Goal: Information Seeking & Learning: Compare options

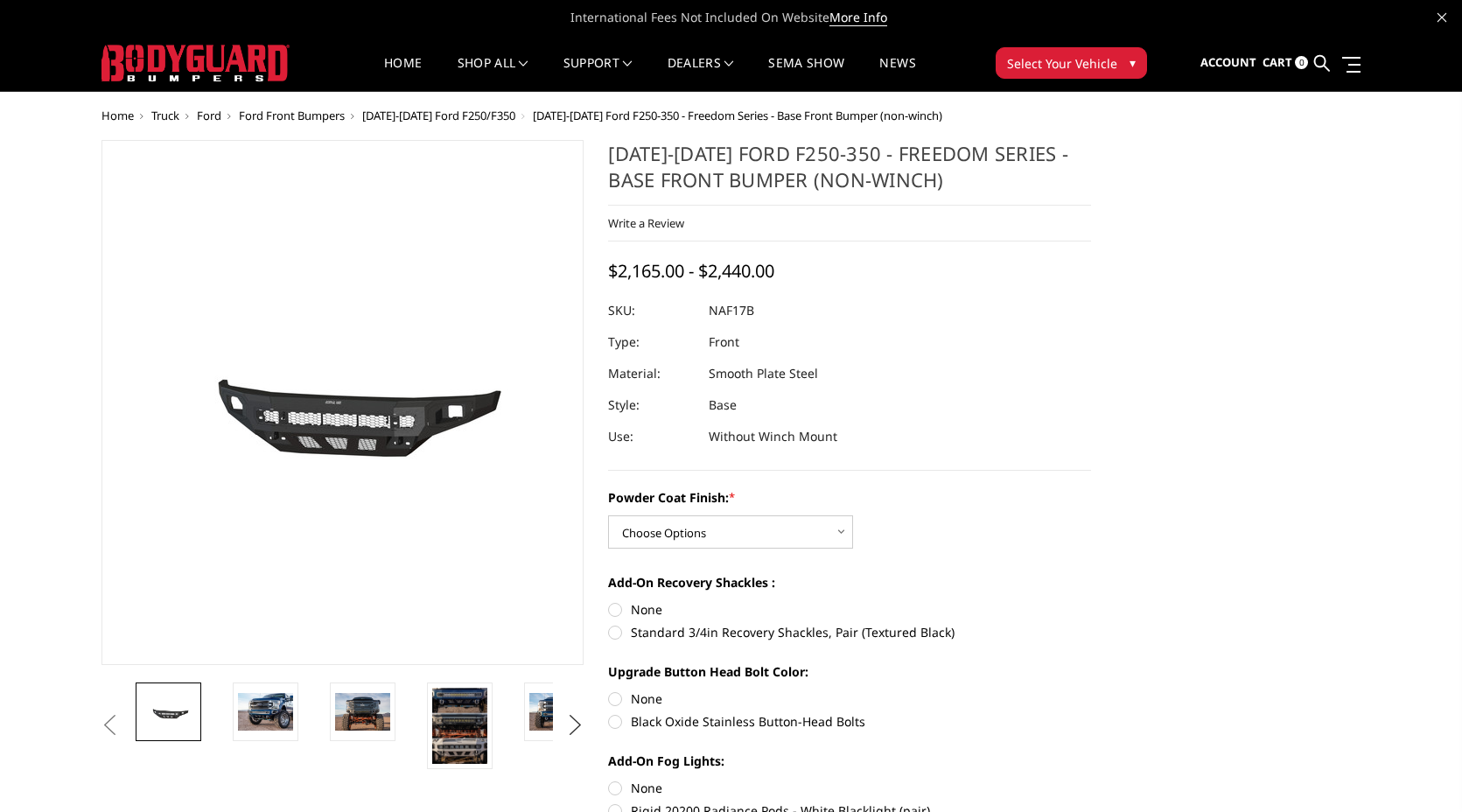
click at [561, 739] on button "Next" at bounding box center [575, 725] width 26 height 26
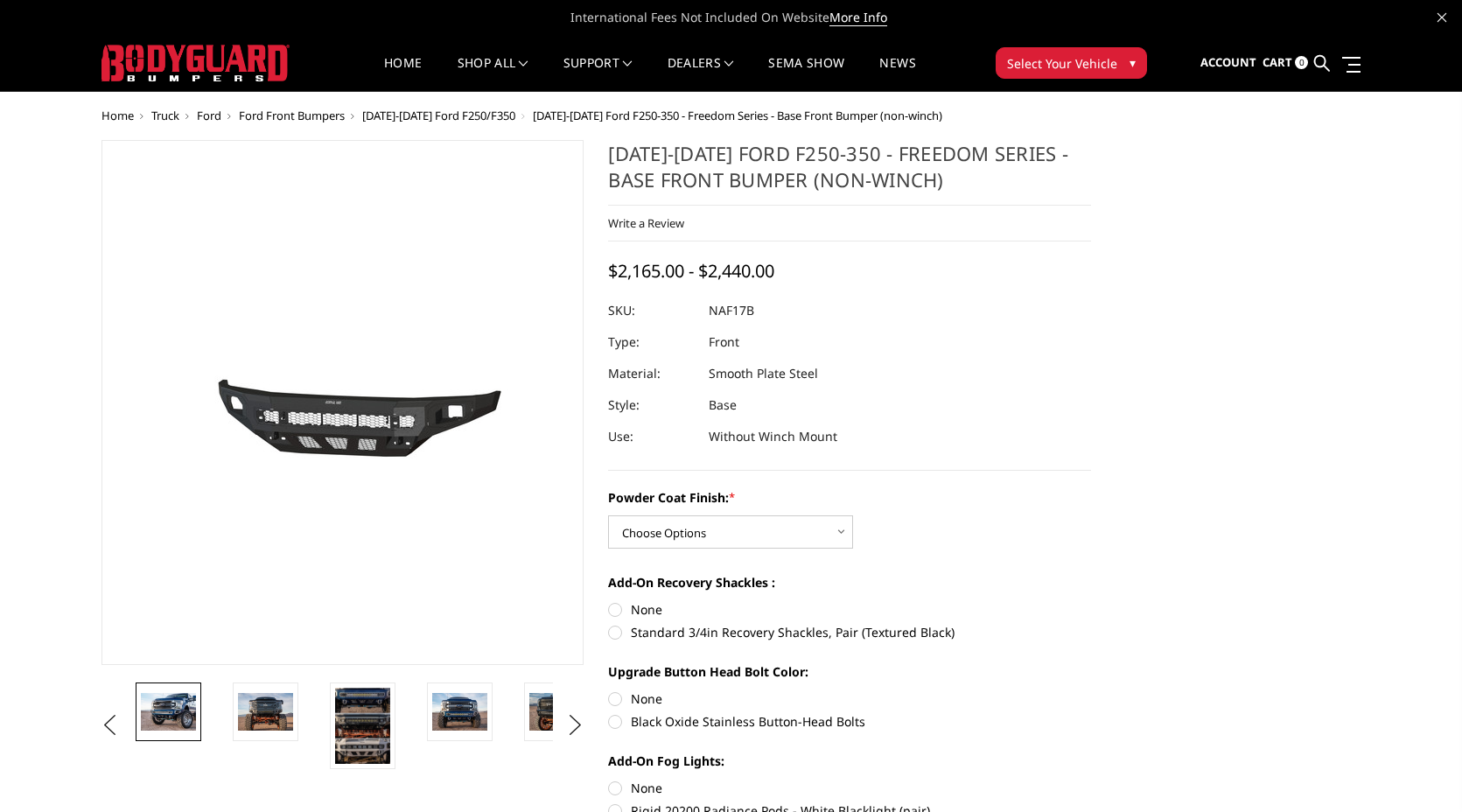
click at [141, 730] on img at bounding box center [169, 711] width 56 height 37
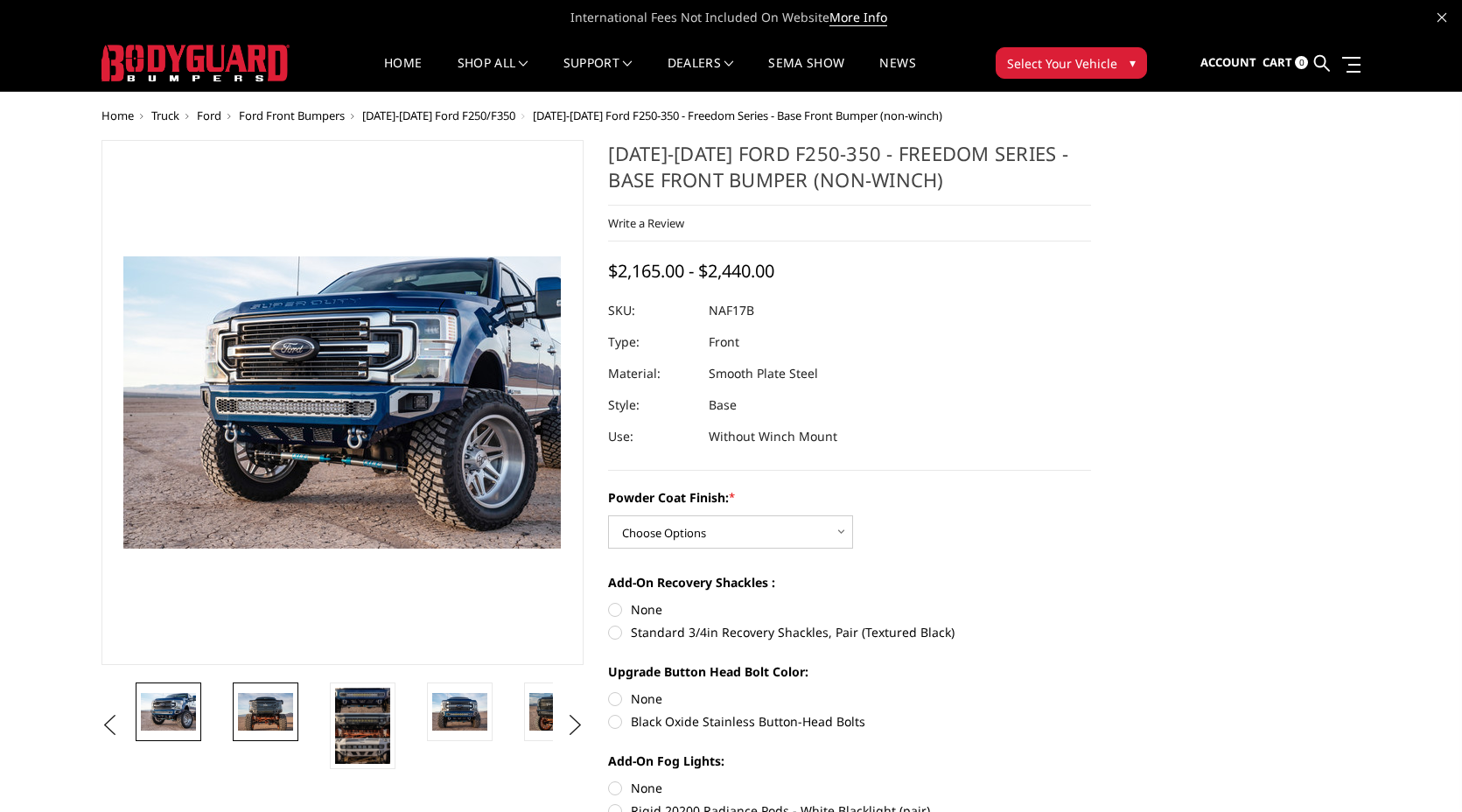
click at [238, 730] on img at bounding box center [266, 711] width 56 height 37
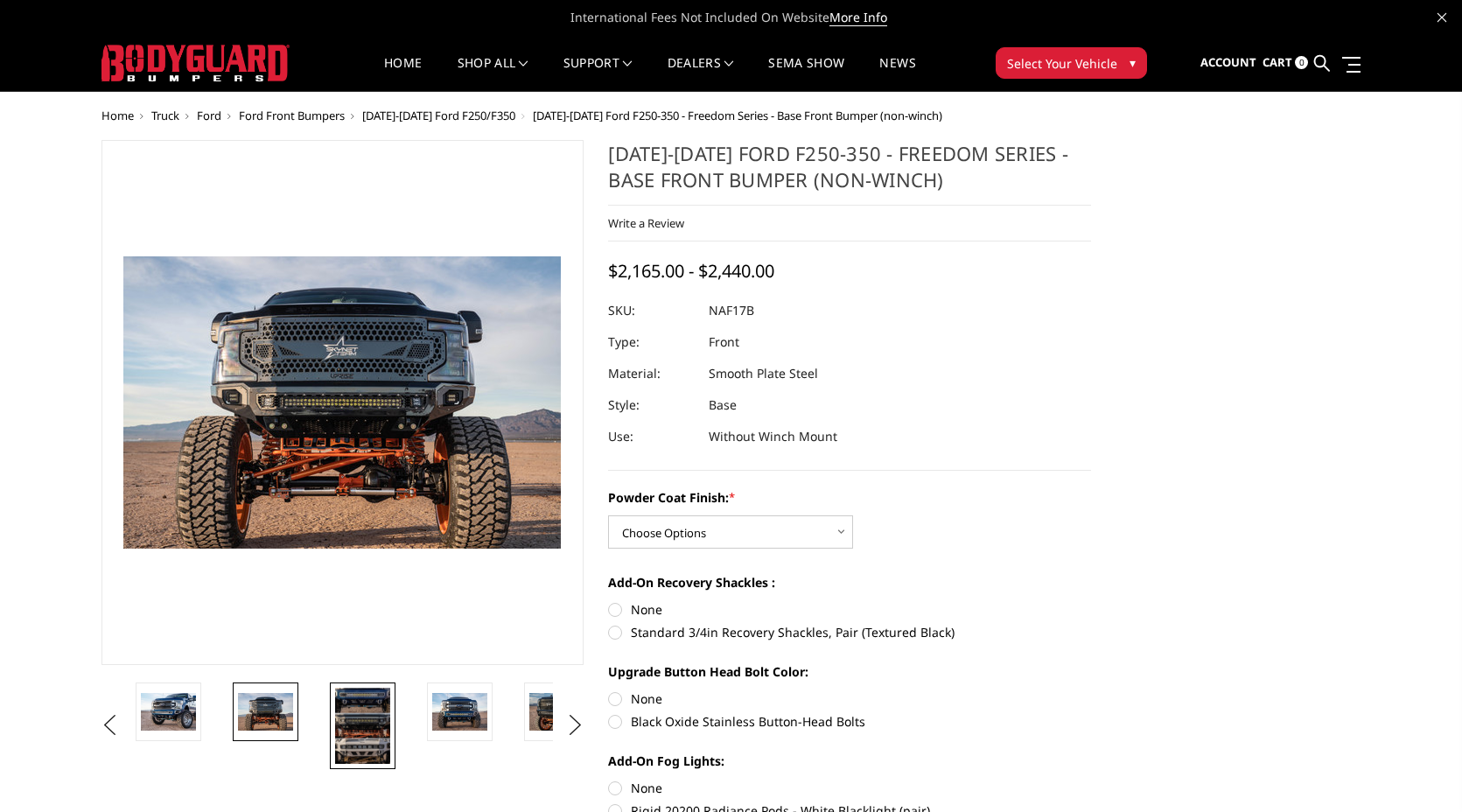
click at [335, 743] on img at bounding box center [363, 725] width 56 height 76
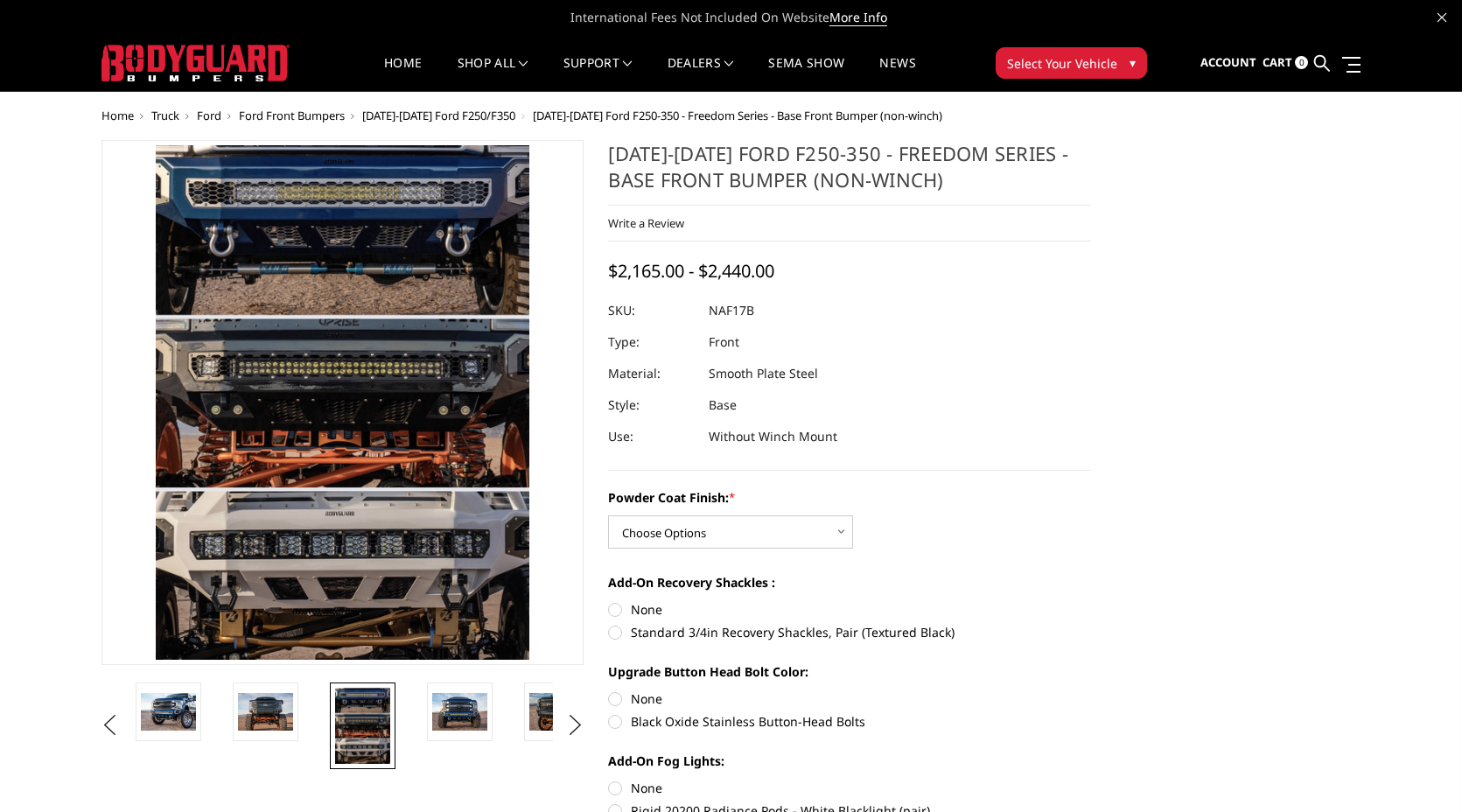
click at [332, 741] on li at bounding box center [375, 726] width 97 height 87
click at [432, 730] on img at bounding box center [460, 711] width 56 height 37
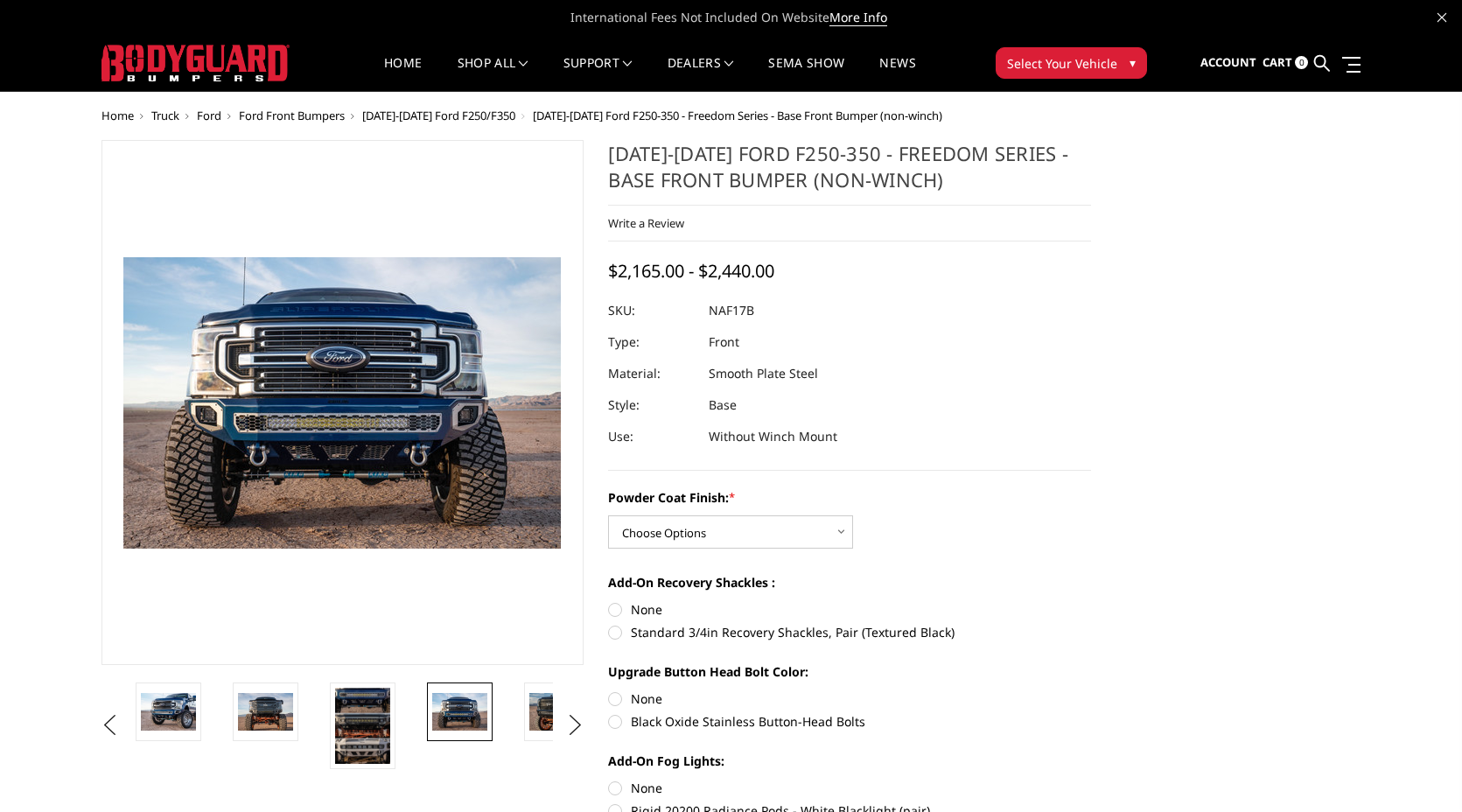
click at [707, 121] on span "[DATE]-[DATE] Ford F250-350 - Freedom Series - Base Front Bumper (non-winch)" at bounding box center [738, 115] width 410 height 16
click at [878, 241] on div "Write a Review Write a Review × 2017-2022 Ford F250-350 - Freedom Series - Base…" at bounding box center [850, 223] width 483 height 36
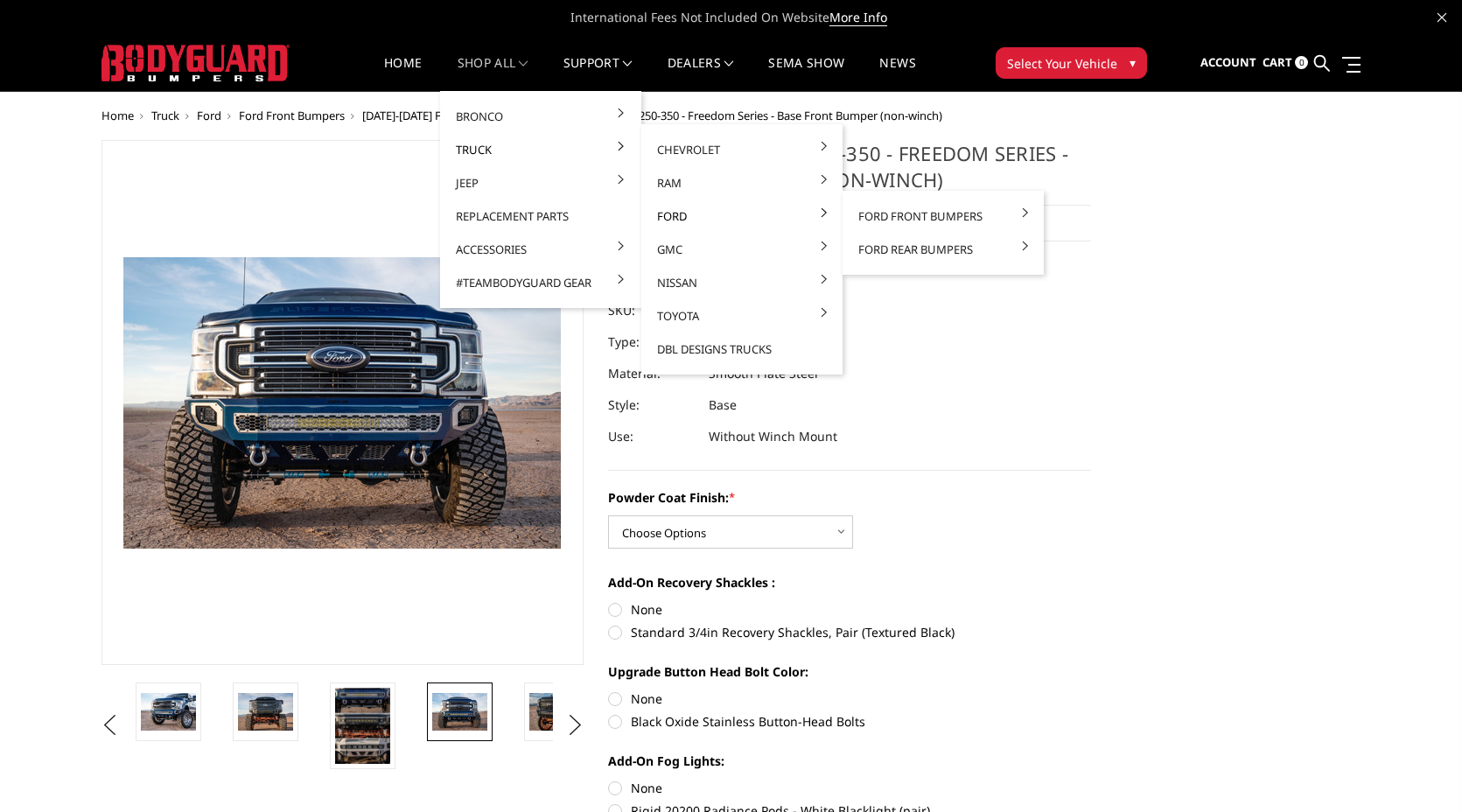
click at [648, 233] on link "Ford" at bounding box center [741, 216] width 187 height 33
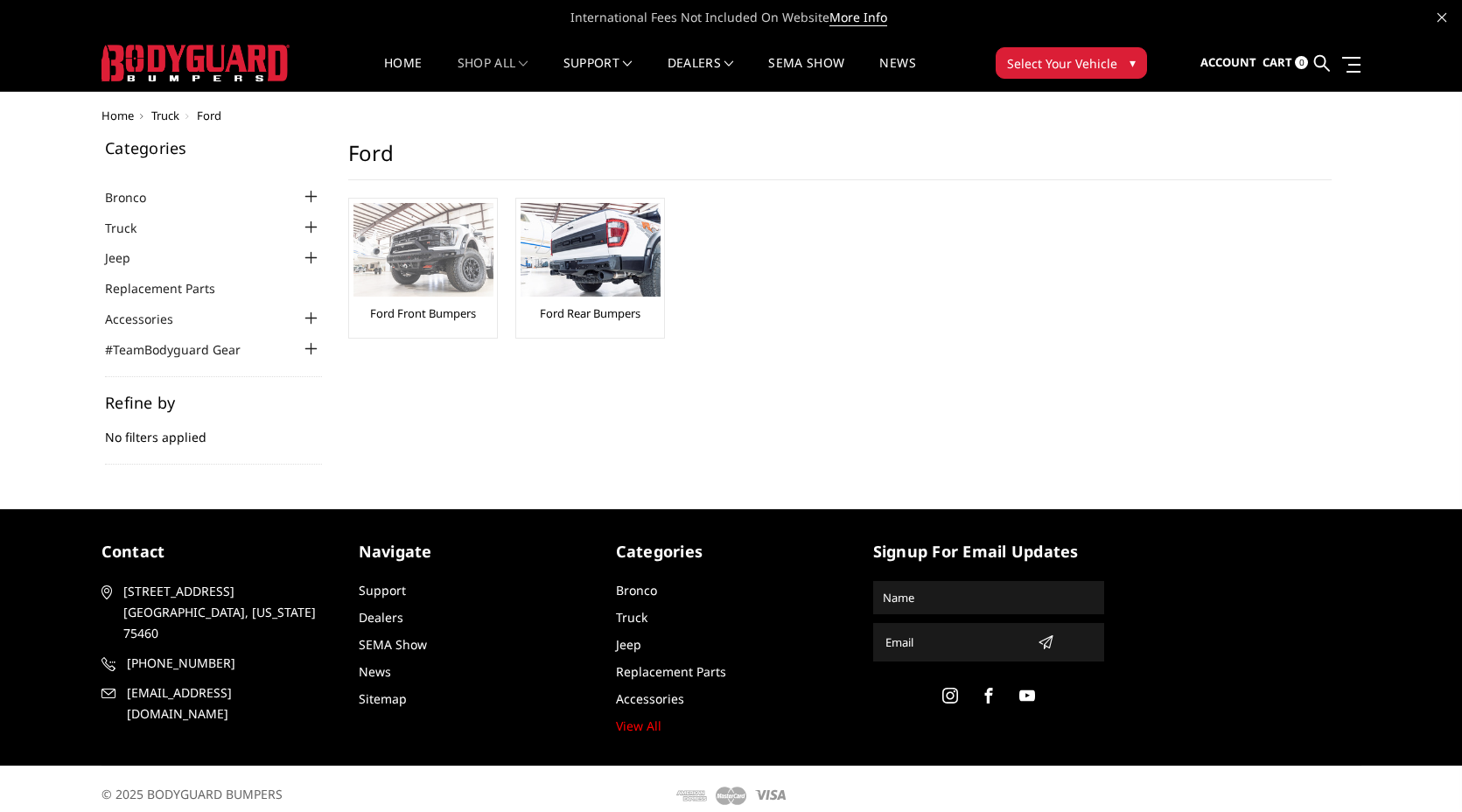
click at [370, 297] on img at bounding box center [423, 250] width 140 height 93
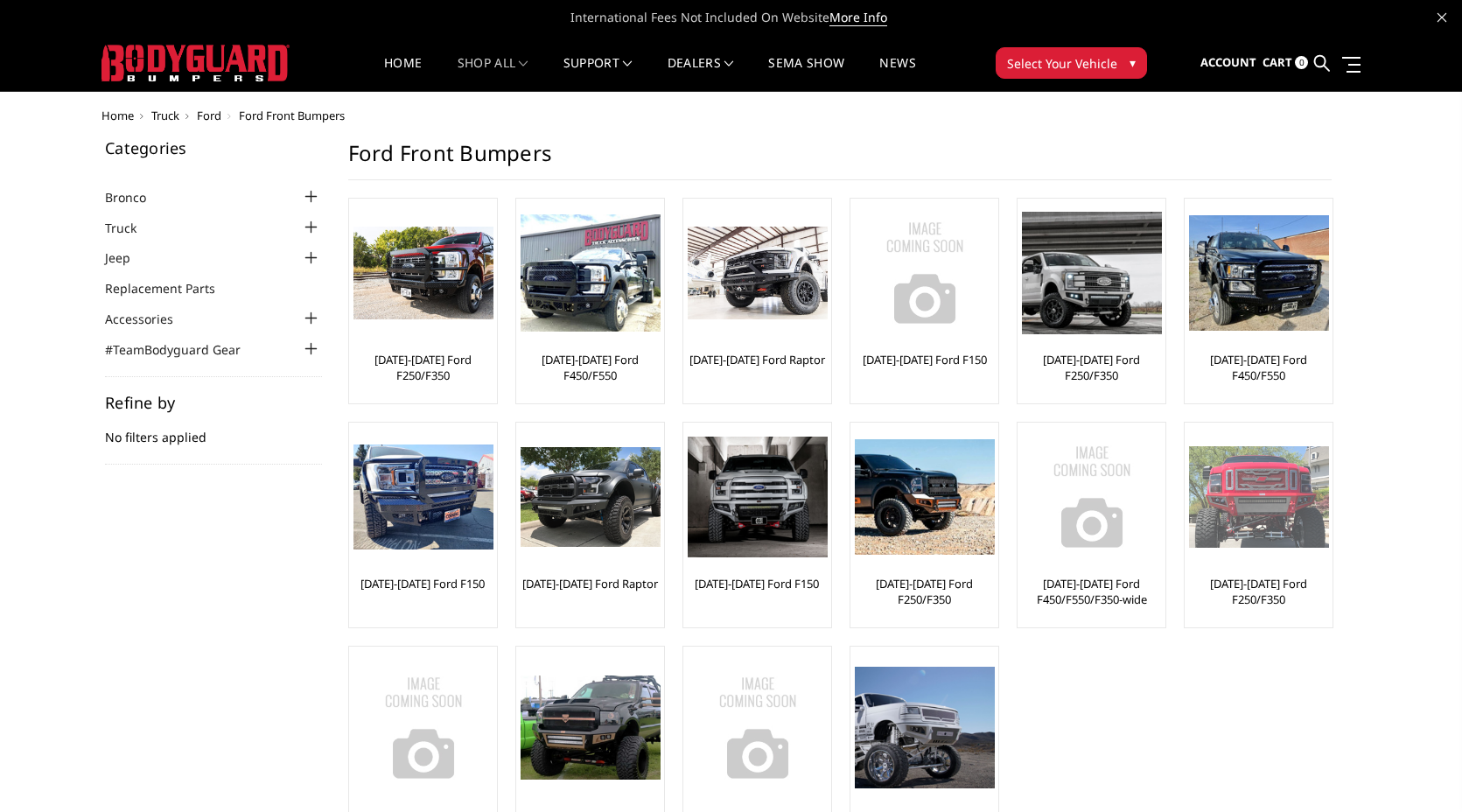
click at [1270, 514] on img at bounding box center [1259, 497] width 140 height 102
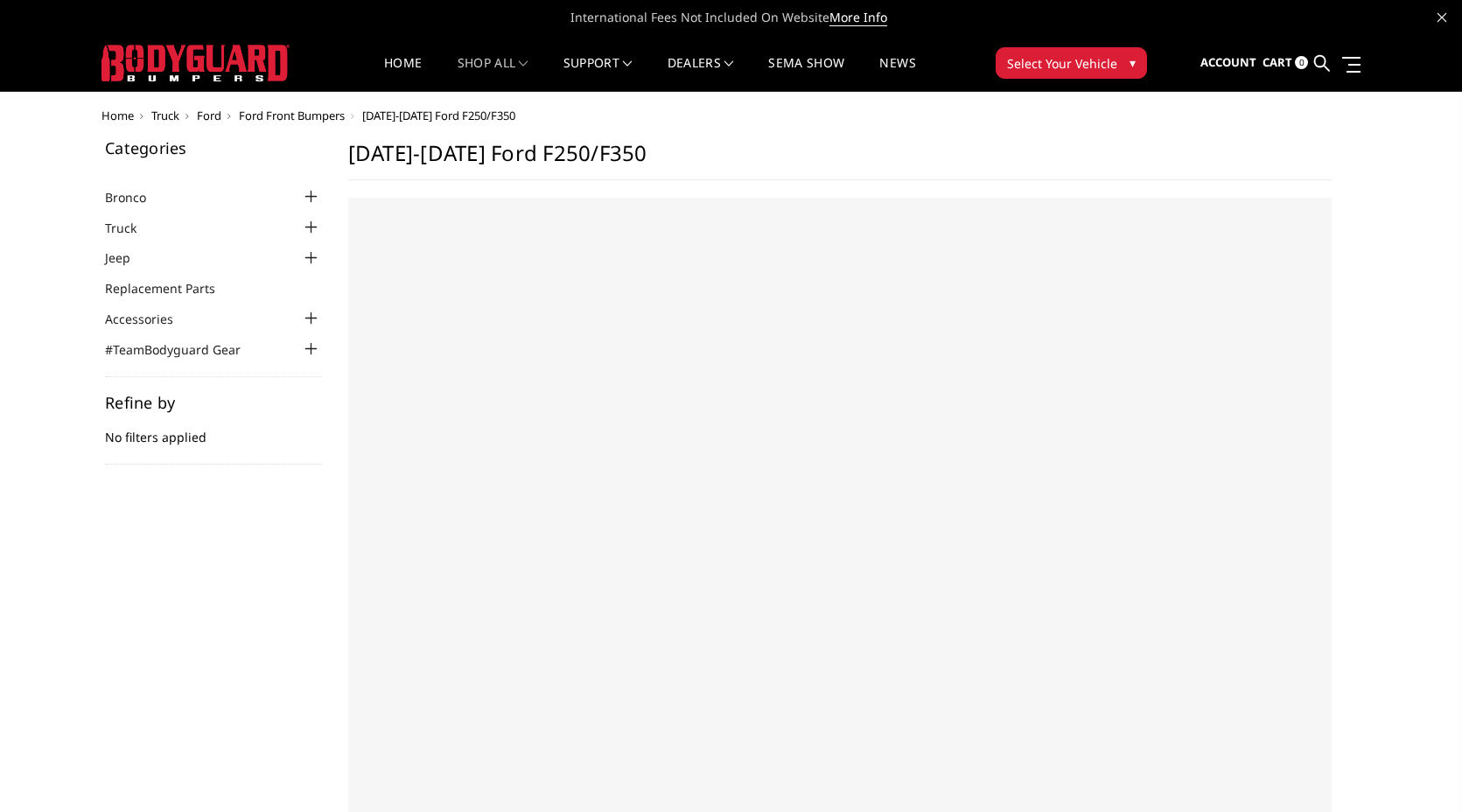
select select "US"
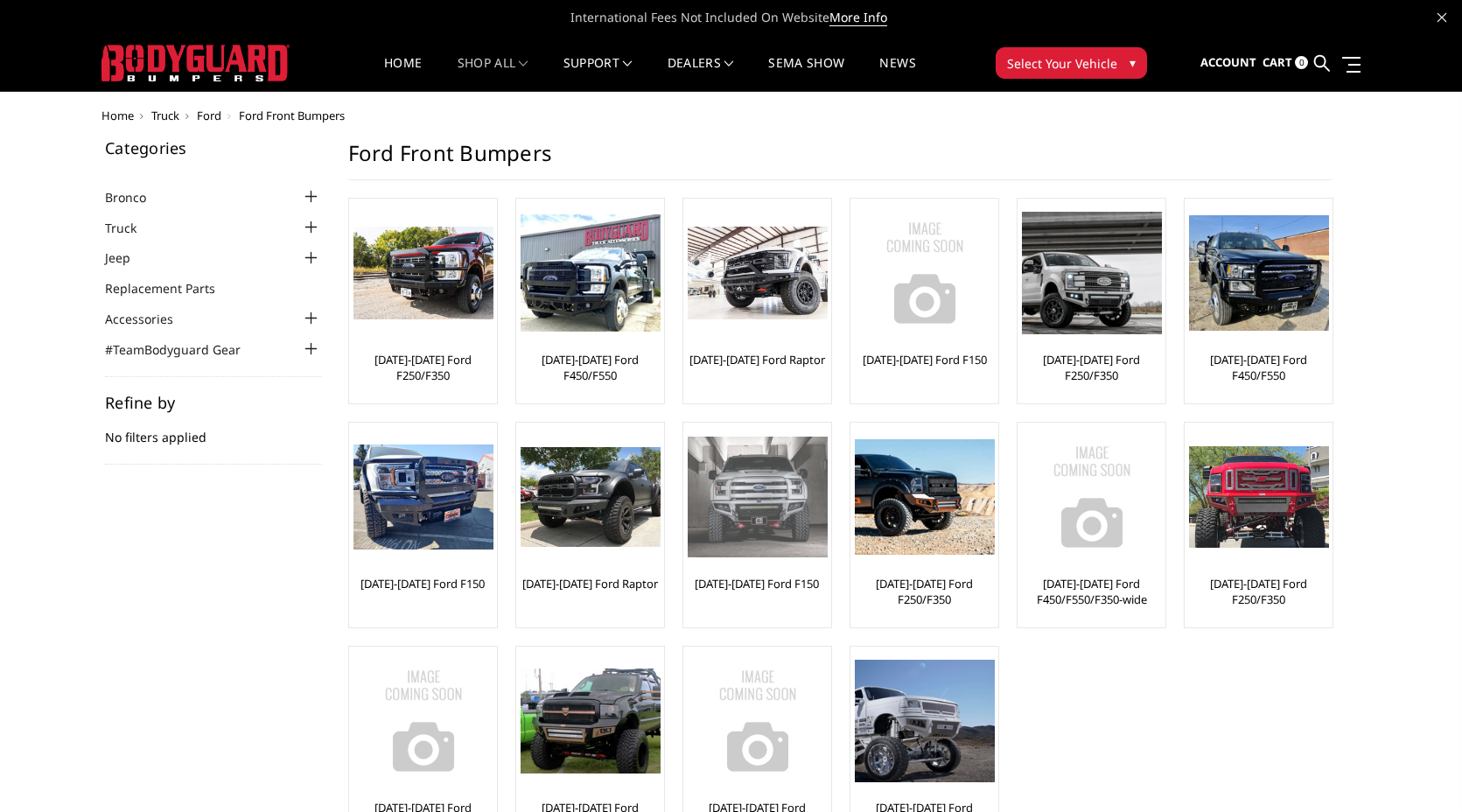
click at [770, 532] on img at bounding box center [757, 497] width 140 height 121
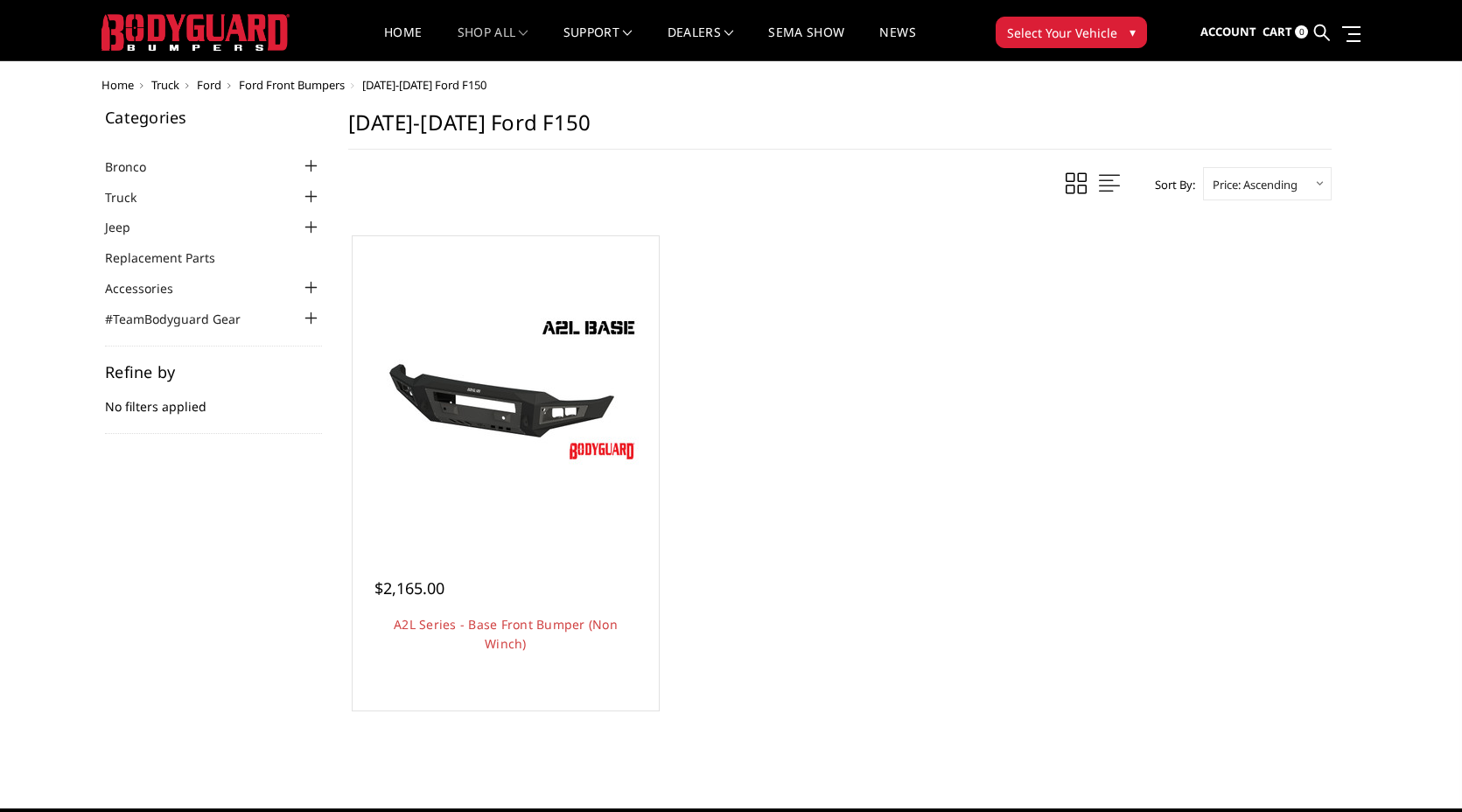
scroll to position [31, 2]
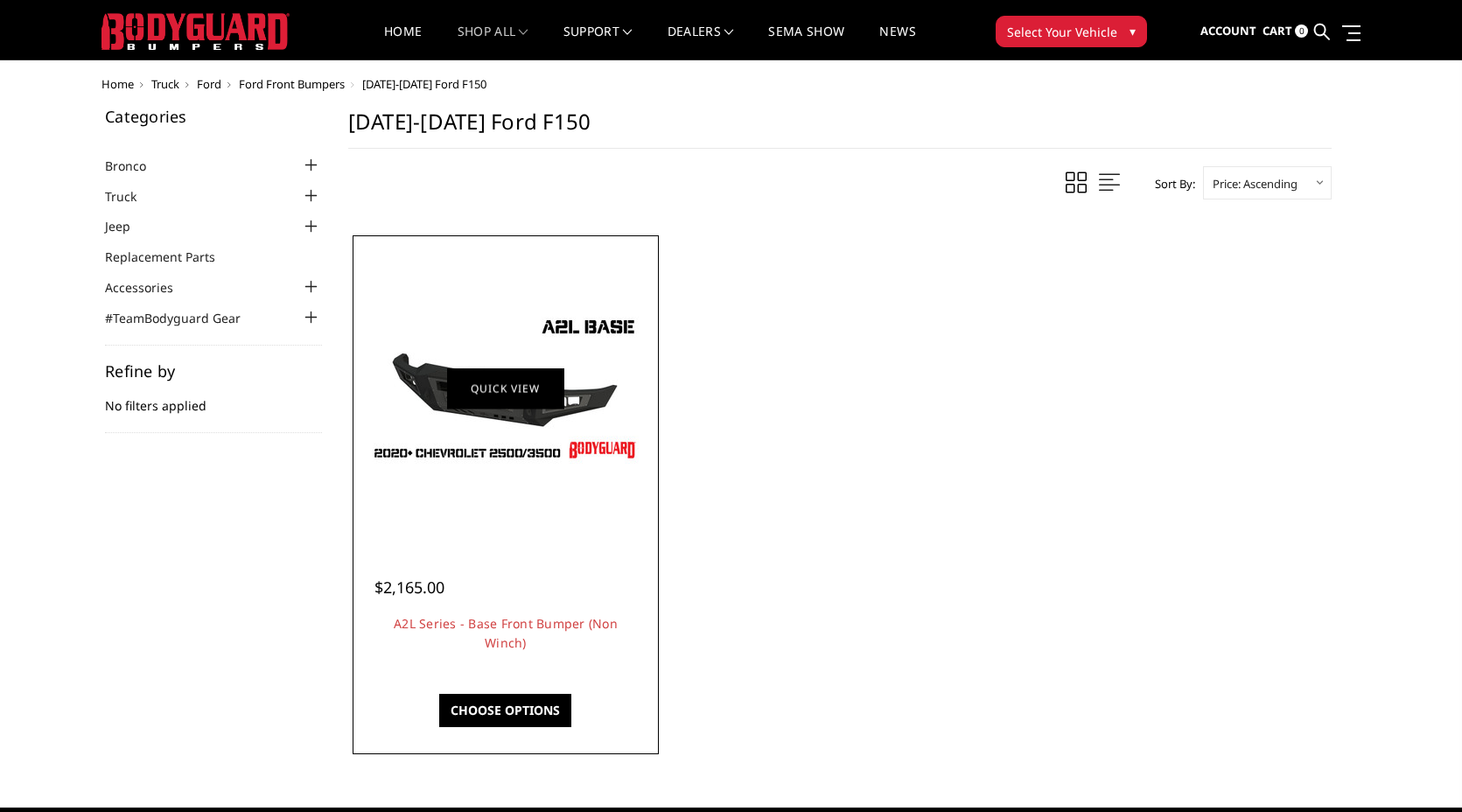
click at [462, 409] on link "Quick view" at bounding box center [506, 388] width 117 height 41
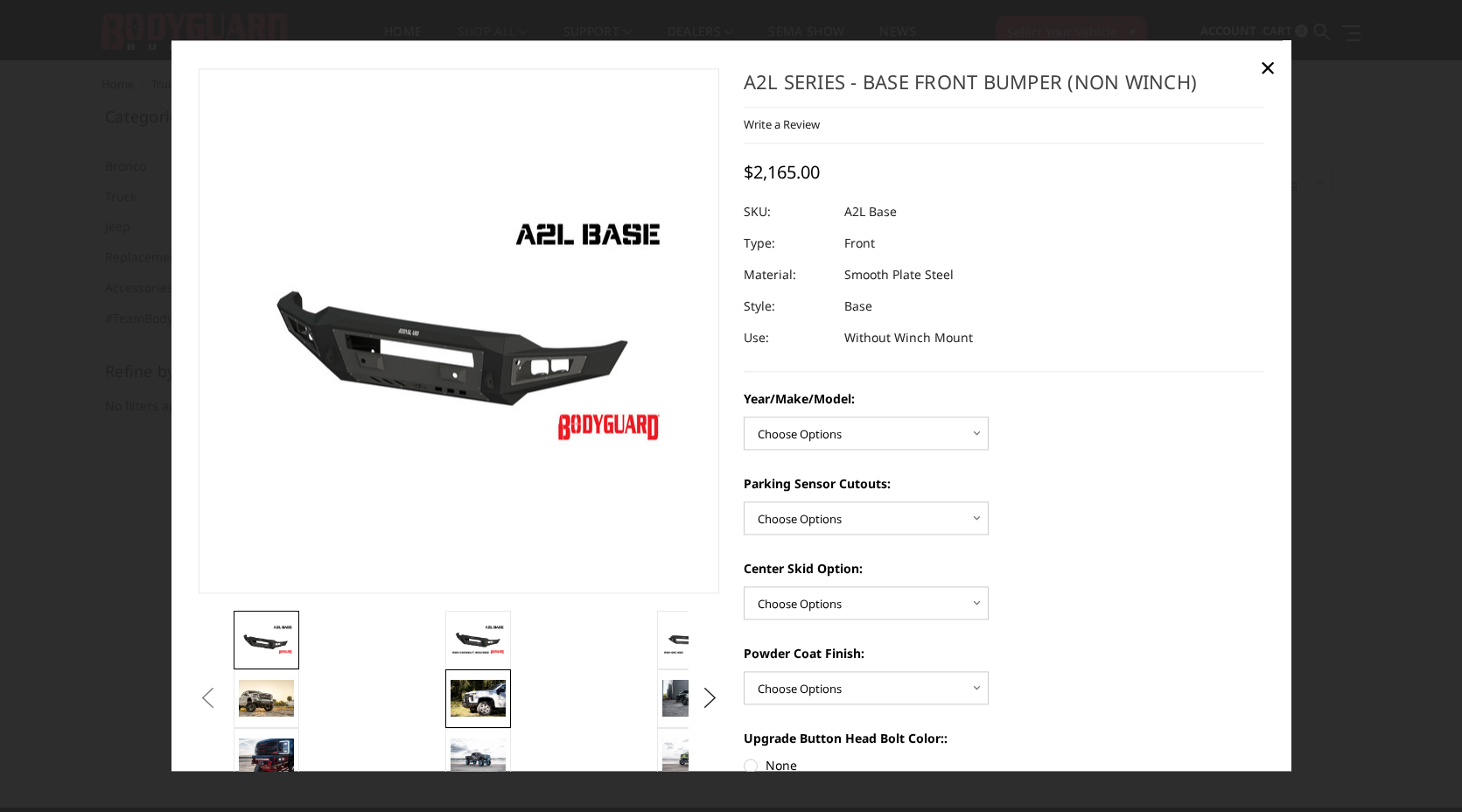
click at [489, 706] on img at bounding box center [478, 698] width 56 height 37
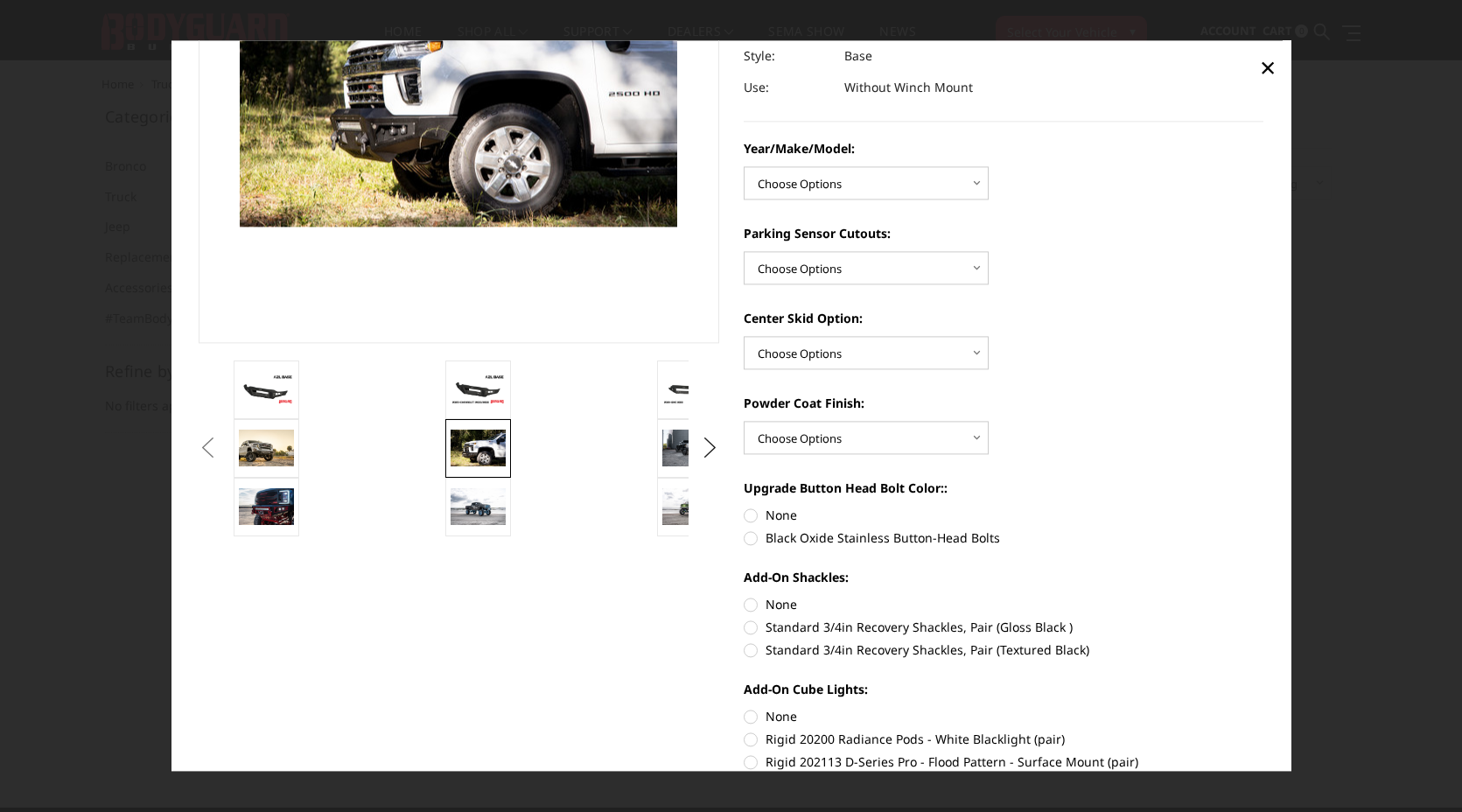
scroll to position [268, 0]
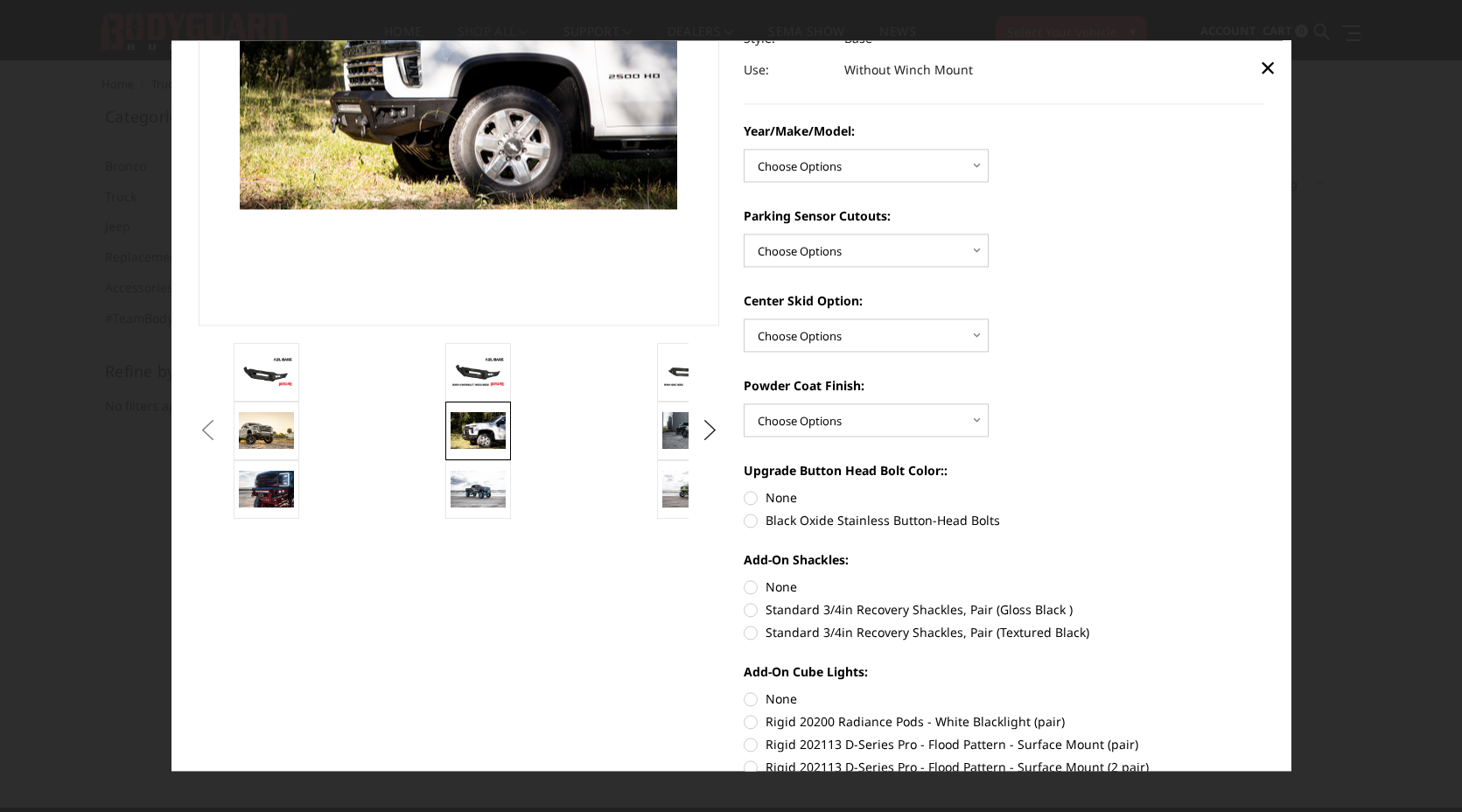
click at [220, 434] on button "Previous" at bounding box center [207, 430] width 26 height 26
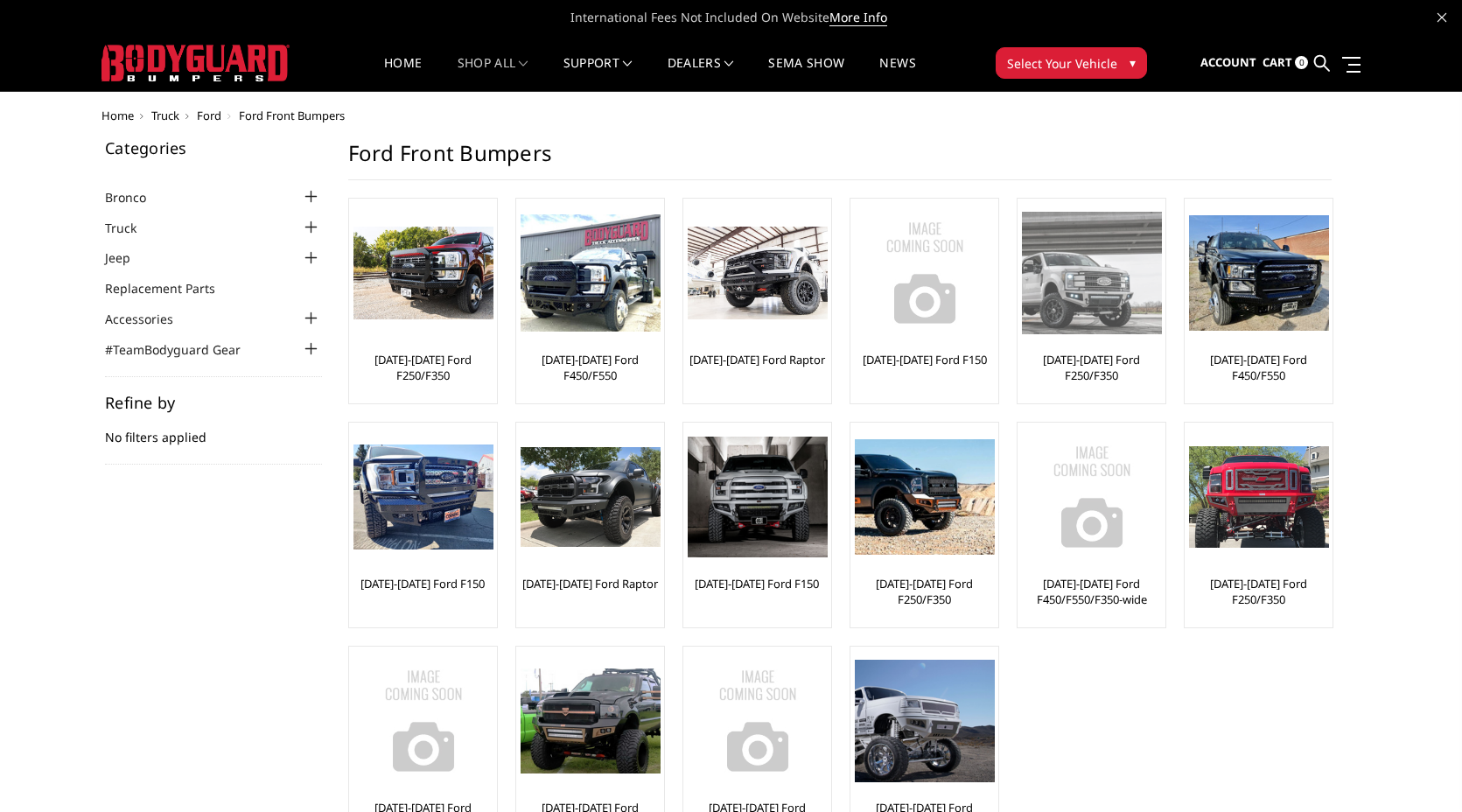
click at [1114, 333] on img at bounding box center [1092, 272] width 140 height 122
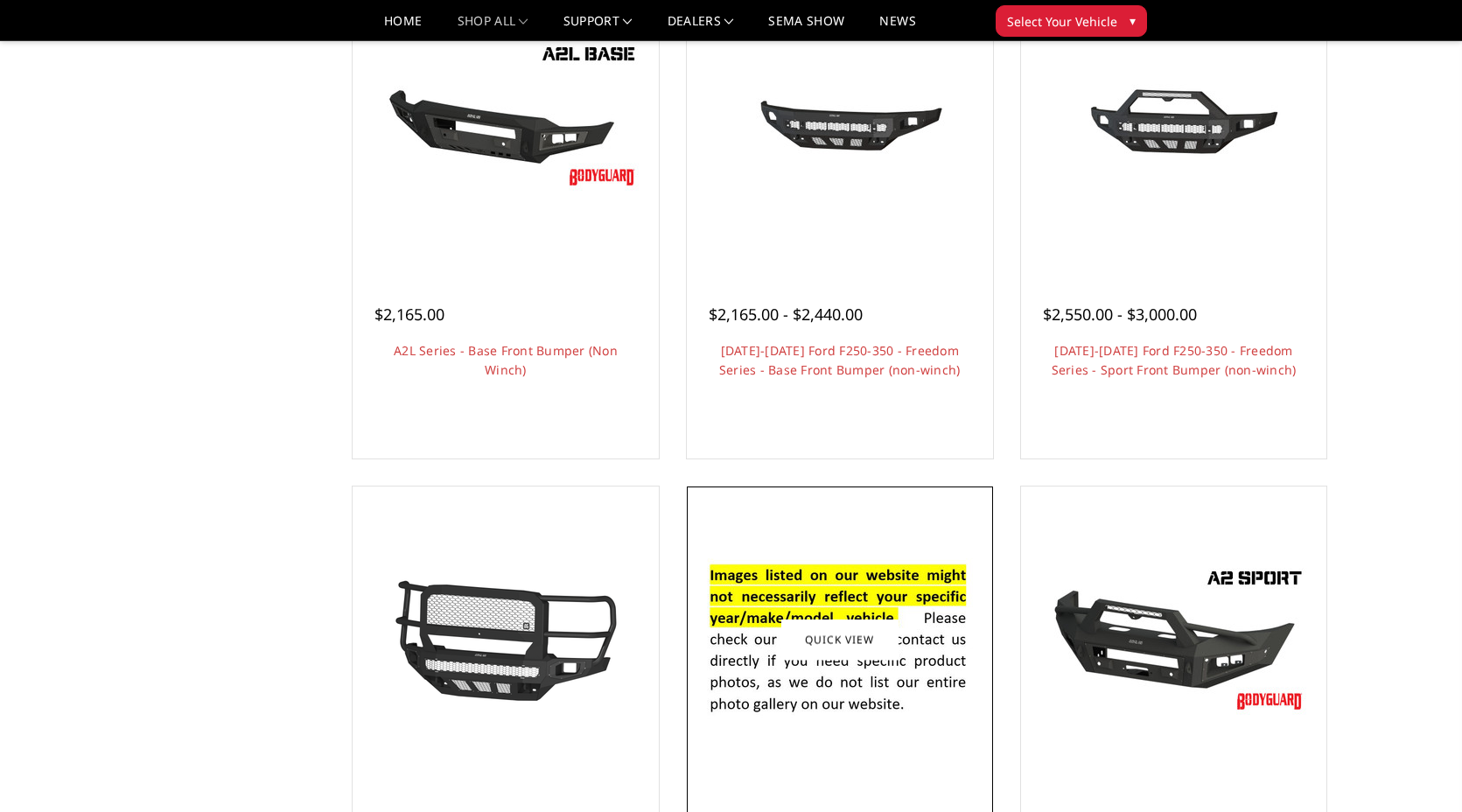
scroll to position [773, 2]
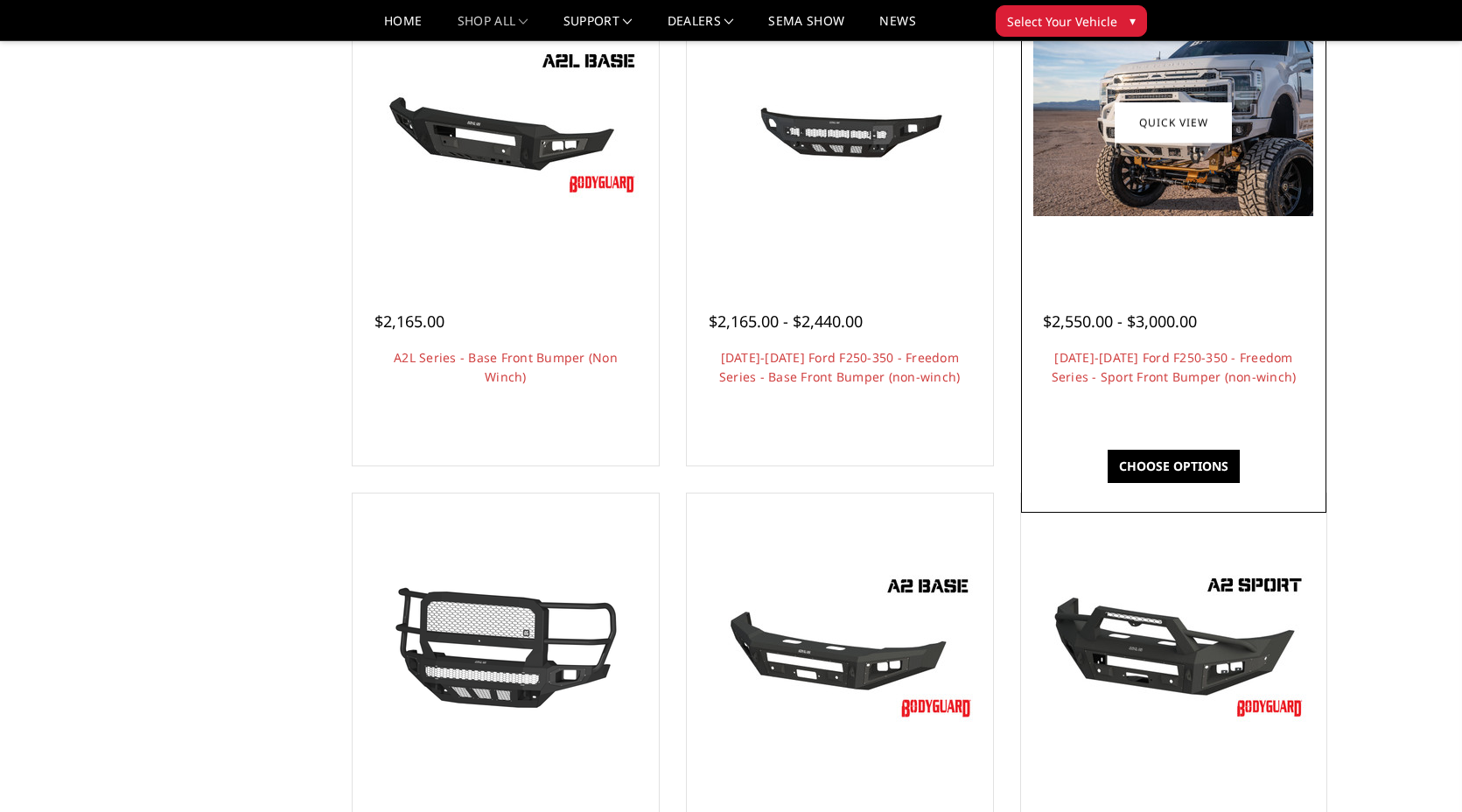
click at [1234, 216] on img at bounding box center [1173, 123] width 280 height 187
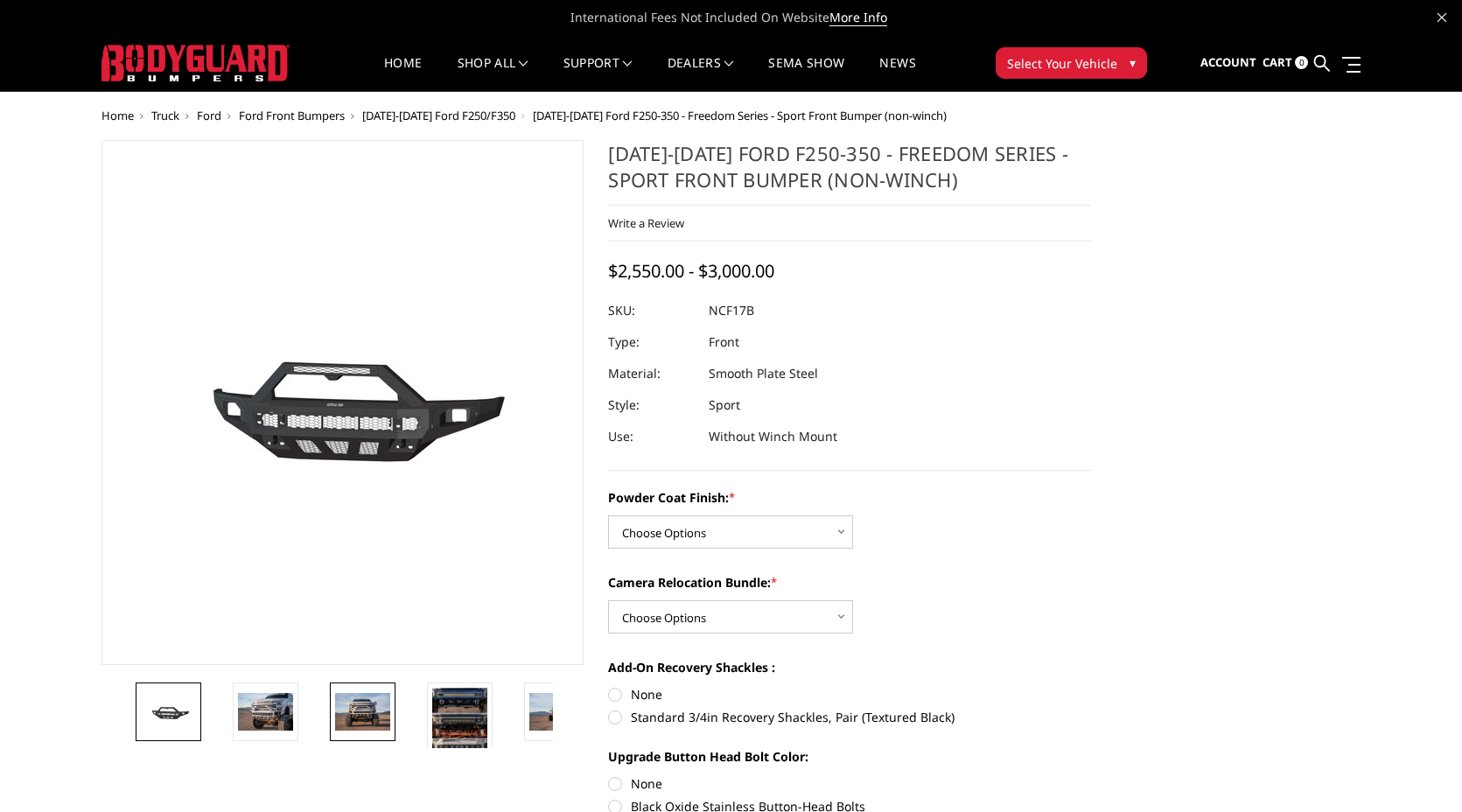
click at [335, 730] on img at bounding box center [363, 711] width 56 height 37
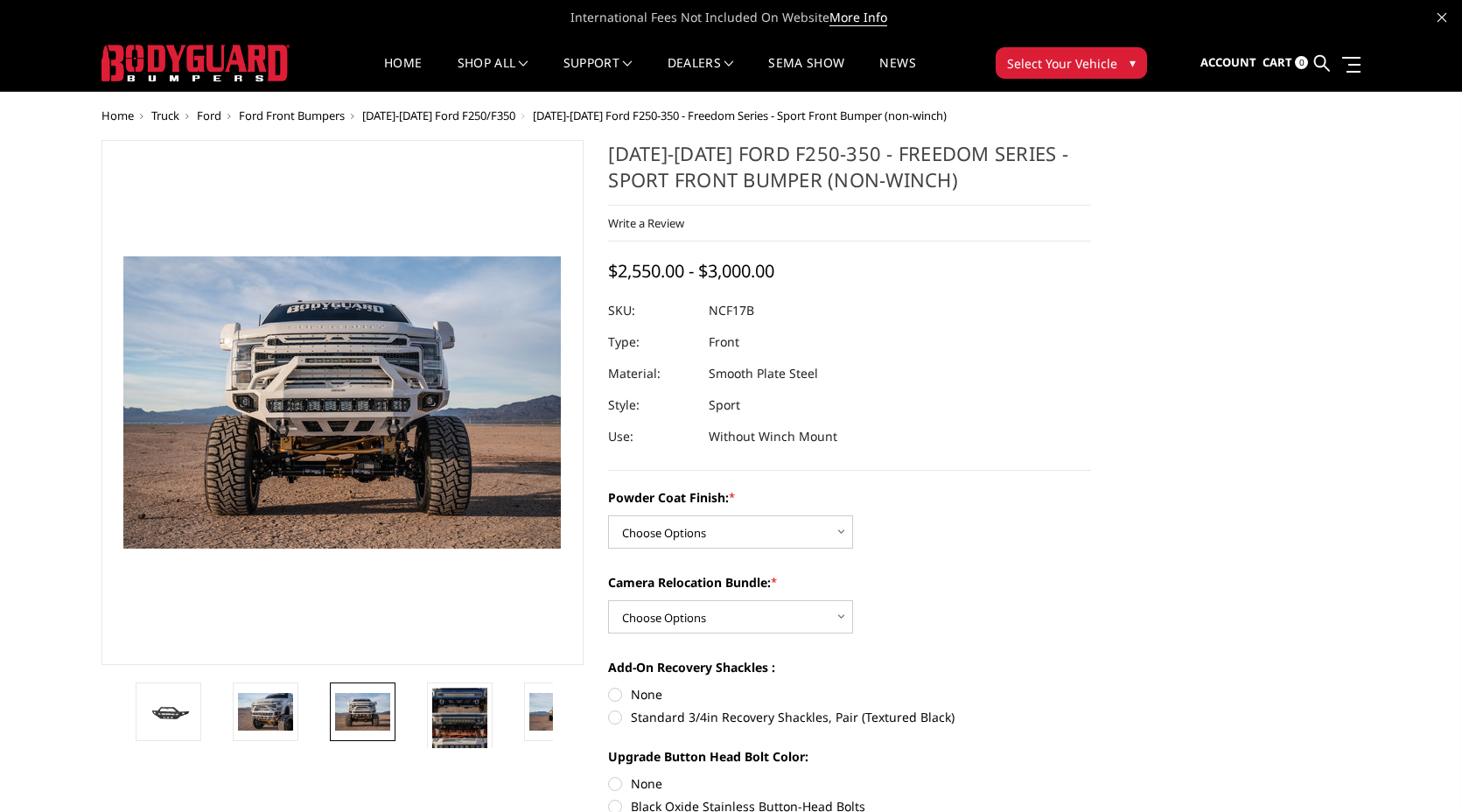
click at [229, 730] on li at bounding box center [277, 716] width 97 height 66
click at [238, 730] on img at bounding box center [266, 711] width 56 height 37
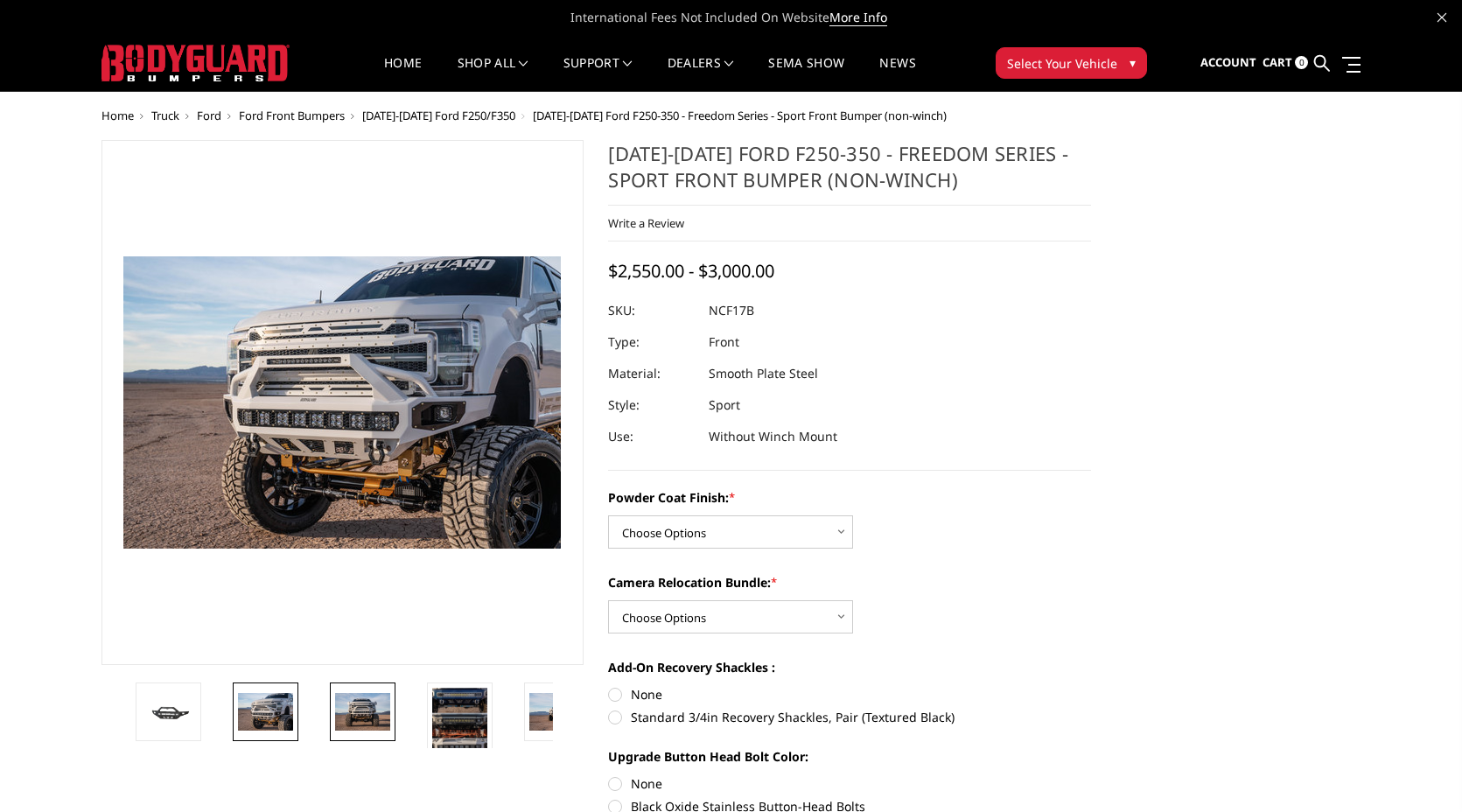
click at [335, 730] on img at bounding box center [363, 711] width 56 height 37
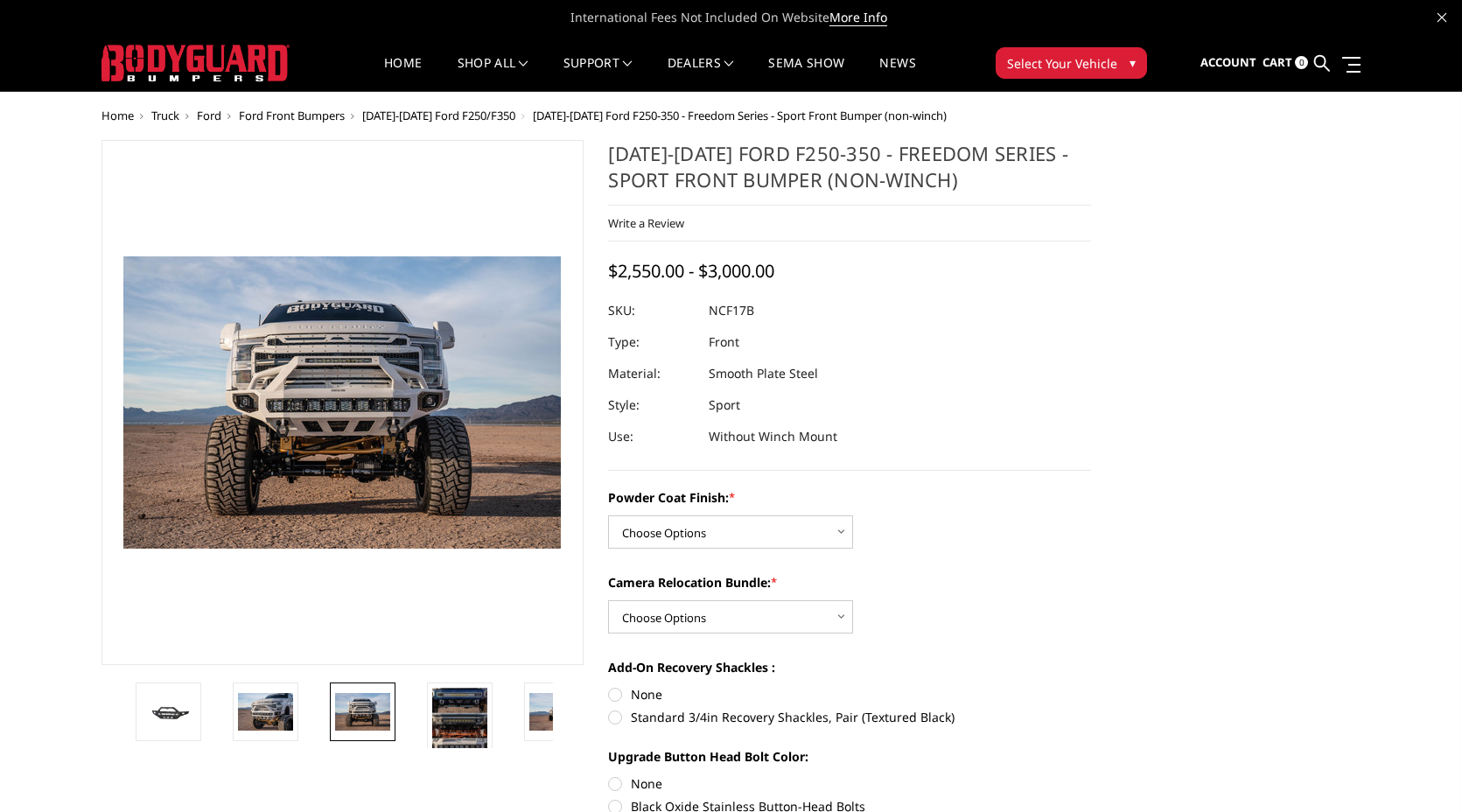
click at [331, 748] on li at bounding box center [375, 716] width 97 height 66
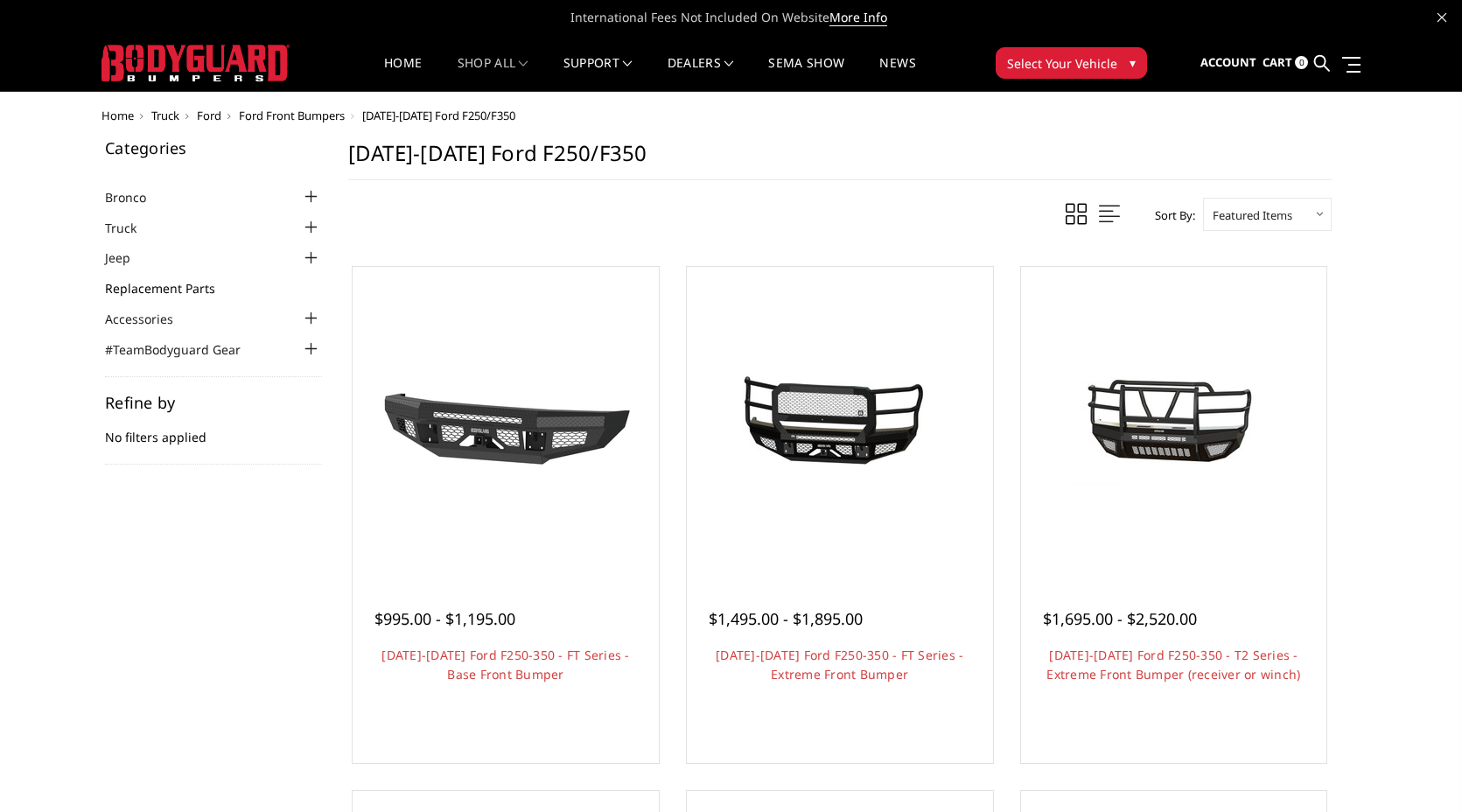
scroll to position [61, 0]
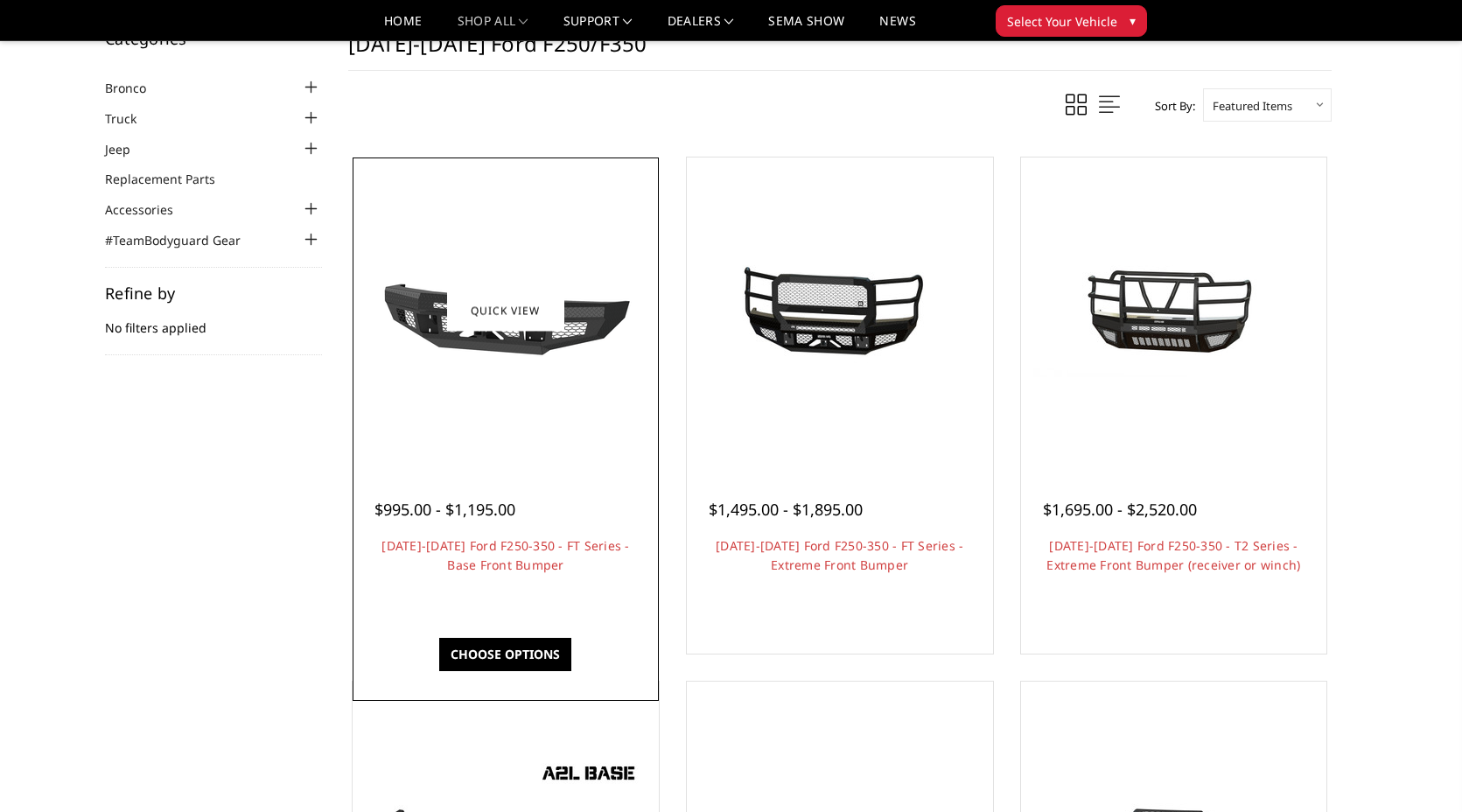
click at [481, 389] on img at bounding box center [505, 310] width 280 height 157
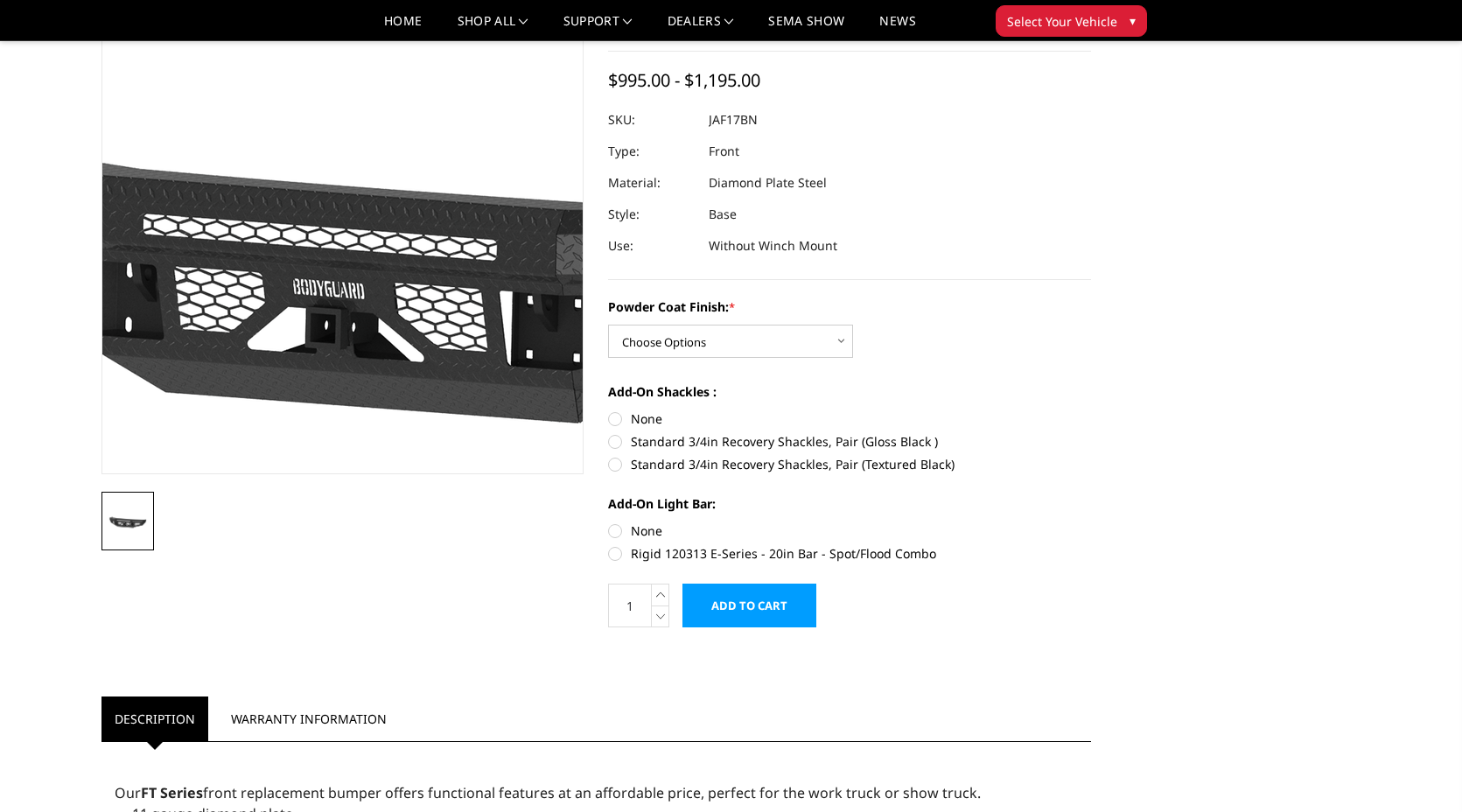
scroll to position [142, 4]
